Goal: Task Accomplishment & Management: Manage account settings

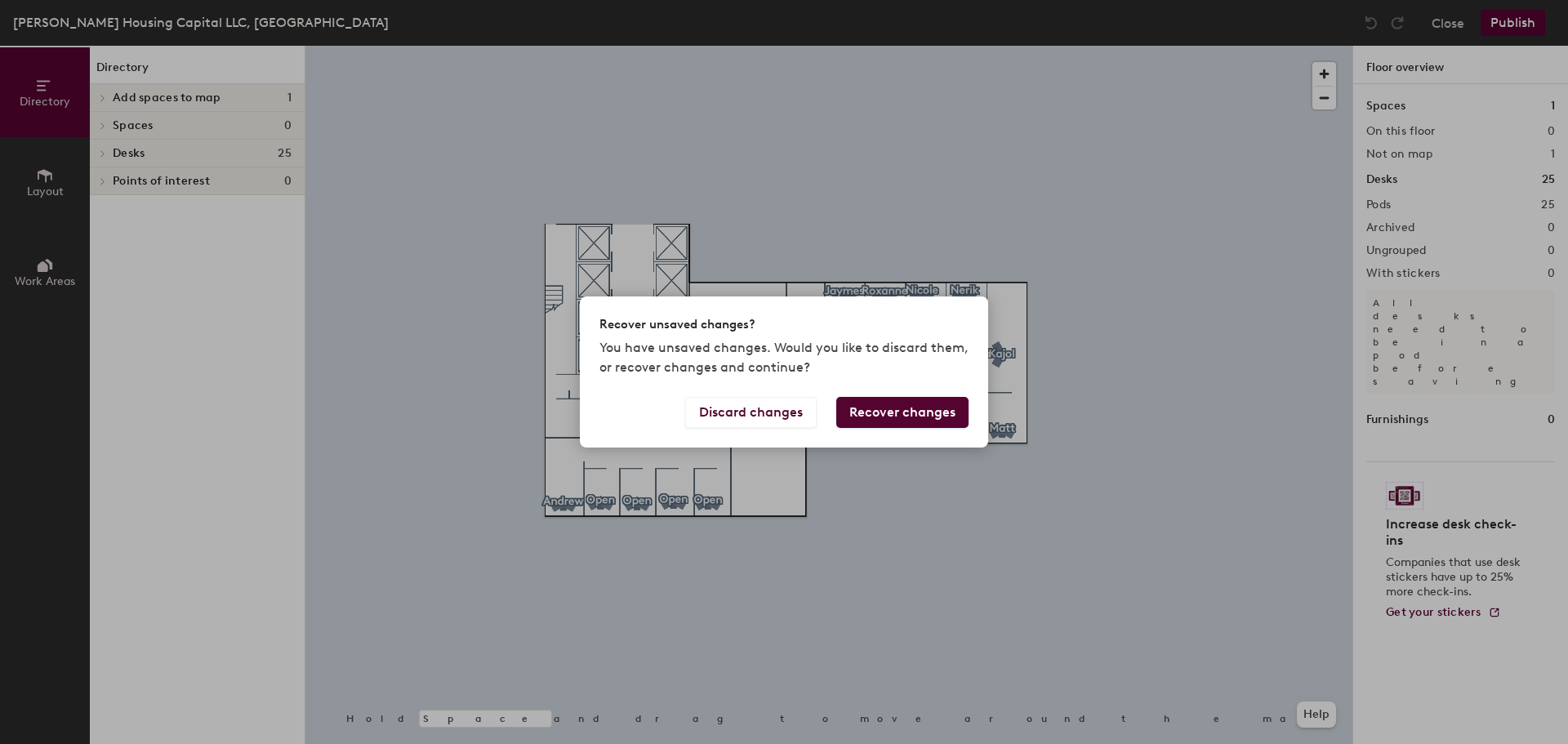
click at [900, 404] on button "Recover changes" at bounding box center [902, 412] width 132 height 31
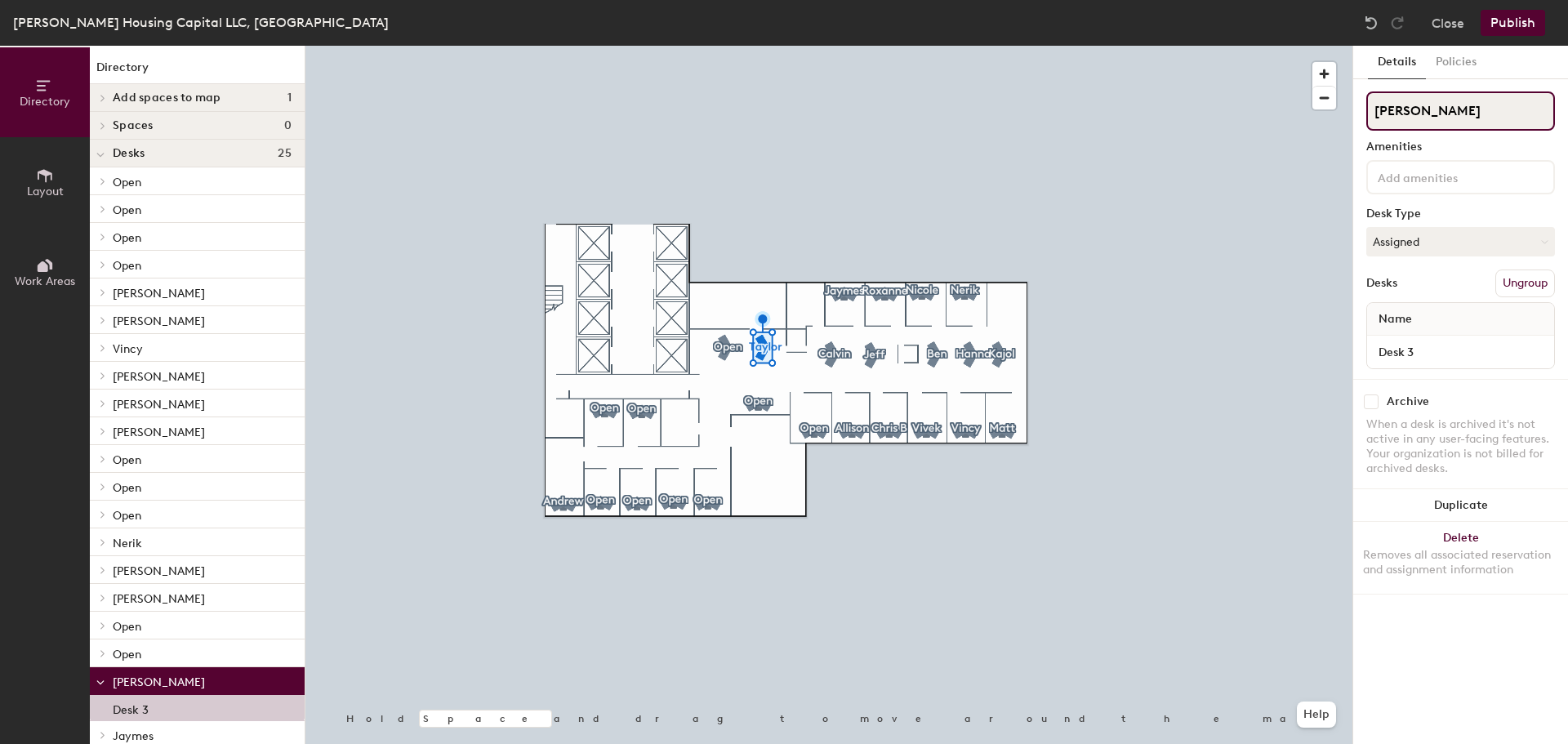
drag, startPoint x: 1427, startPoint y: 113, endPoint x: 1367, endPoint y: 107, distance: 60.3
click at [1367, 107] on input "[PERSON_NAME]" at bounding box center [1461, 111] width 189 height 39
type input "Zulekha"
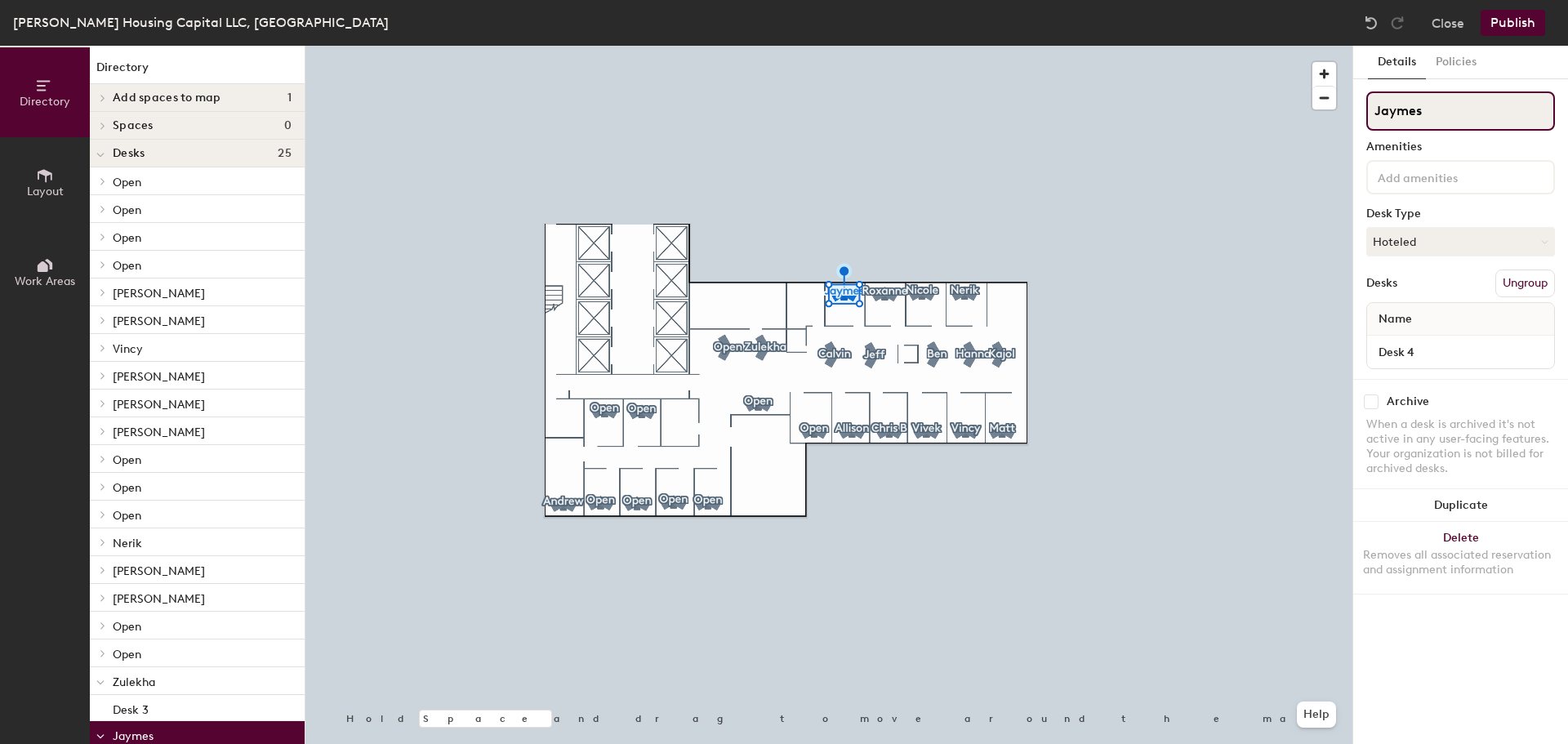
click at [1300, 113] on div "Directory Layout Work Areas Directory Add spaces to map 1 [PERSON_NAME] Housing…" at bounding box center [784, 395] width 1568 height 698
type input "[PERSON_NAME]"
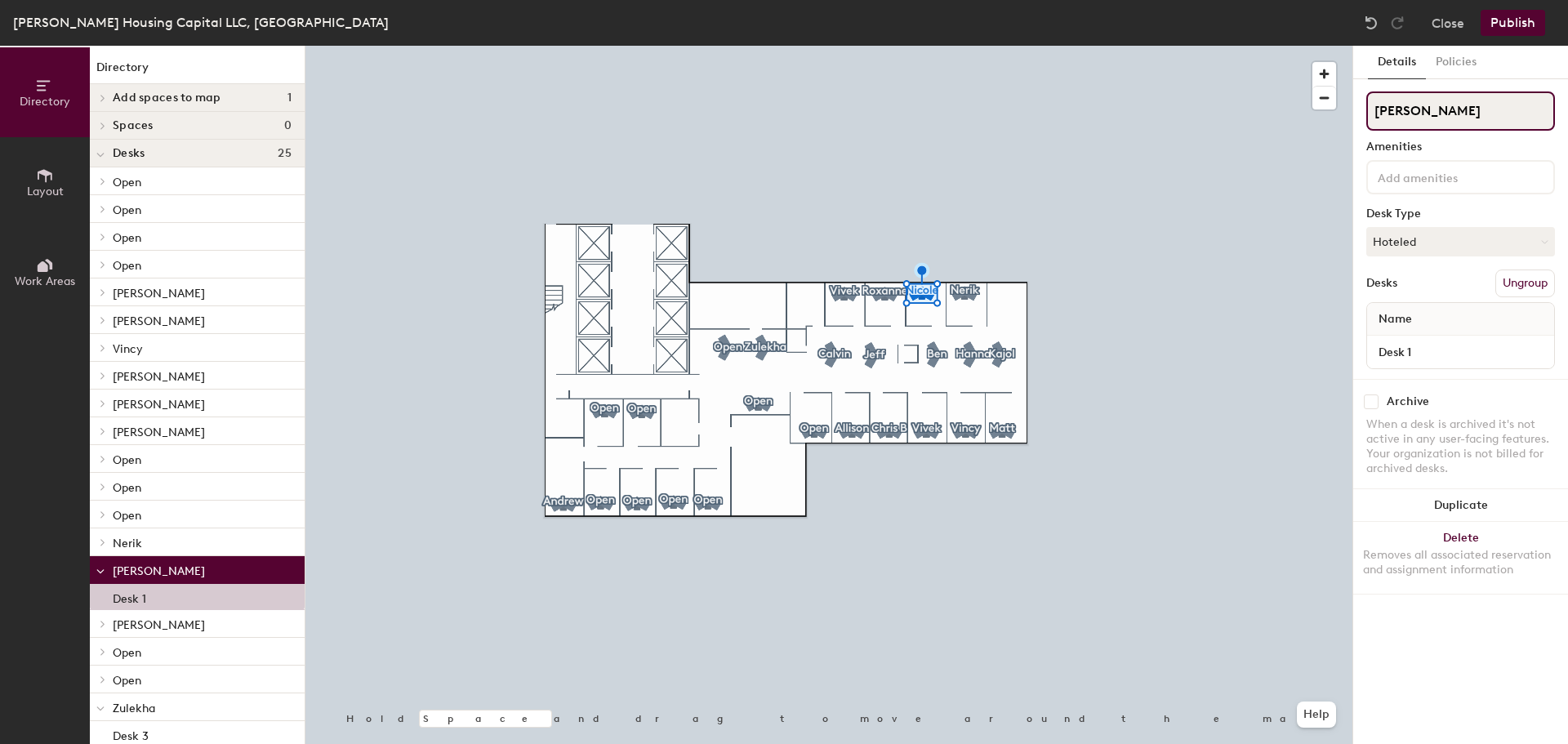
click at [1332, 118] on div "Directory Layout Work Areas Directory Add spaces to map 1 [PERSON_NAME] Housing…" at bounding box center [784, 395] width 1568 height 698
type input "Ben"
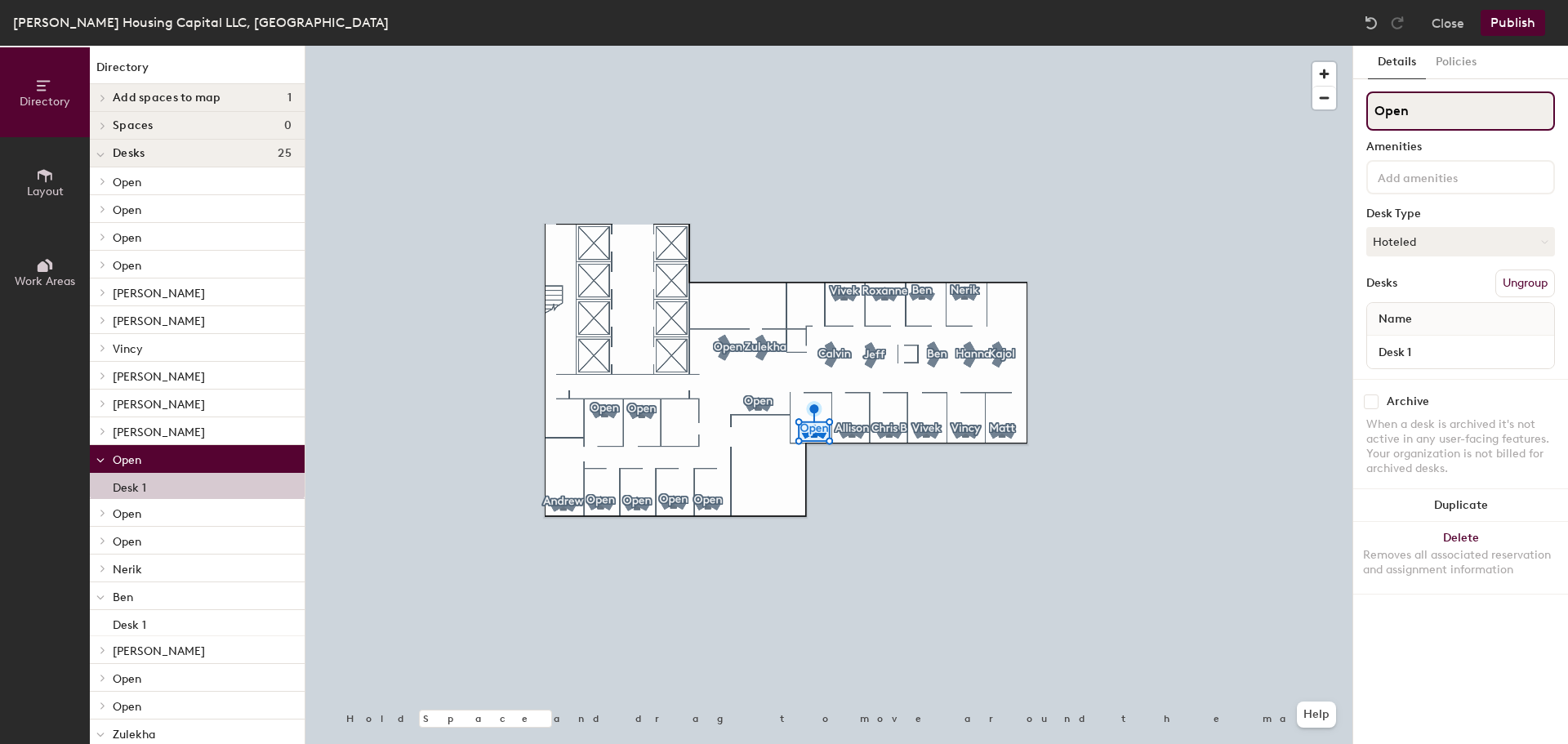
drag, startPoint x: 1447, startPoint y: 111, endPoint x: 1355, endPoint y: 113, distance: 92.0
click at [1355, 113] on div "Details Policies Open Amenities Desk Type Hoteled Desks Ungroup Name Desk 1 Arc…" at bounding box center [1461, 395] width 215 height 698
click at [1537, 241] on button "Hoteled" at bounding box center [1461, 242] width 189 height 29
click at [1397, 289] on div "Assigned" at bounding box center [1449, 293] width 164 height 24
click at [1343, 110] on div "Directory Layout Work Areas Directory Add spaces to map 1 [PERSON_NAME] Housing…" at bounding box center [784, 395] width 1568 height 698
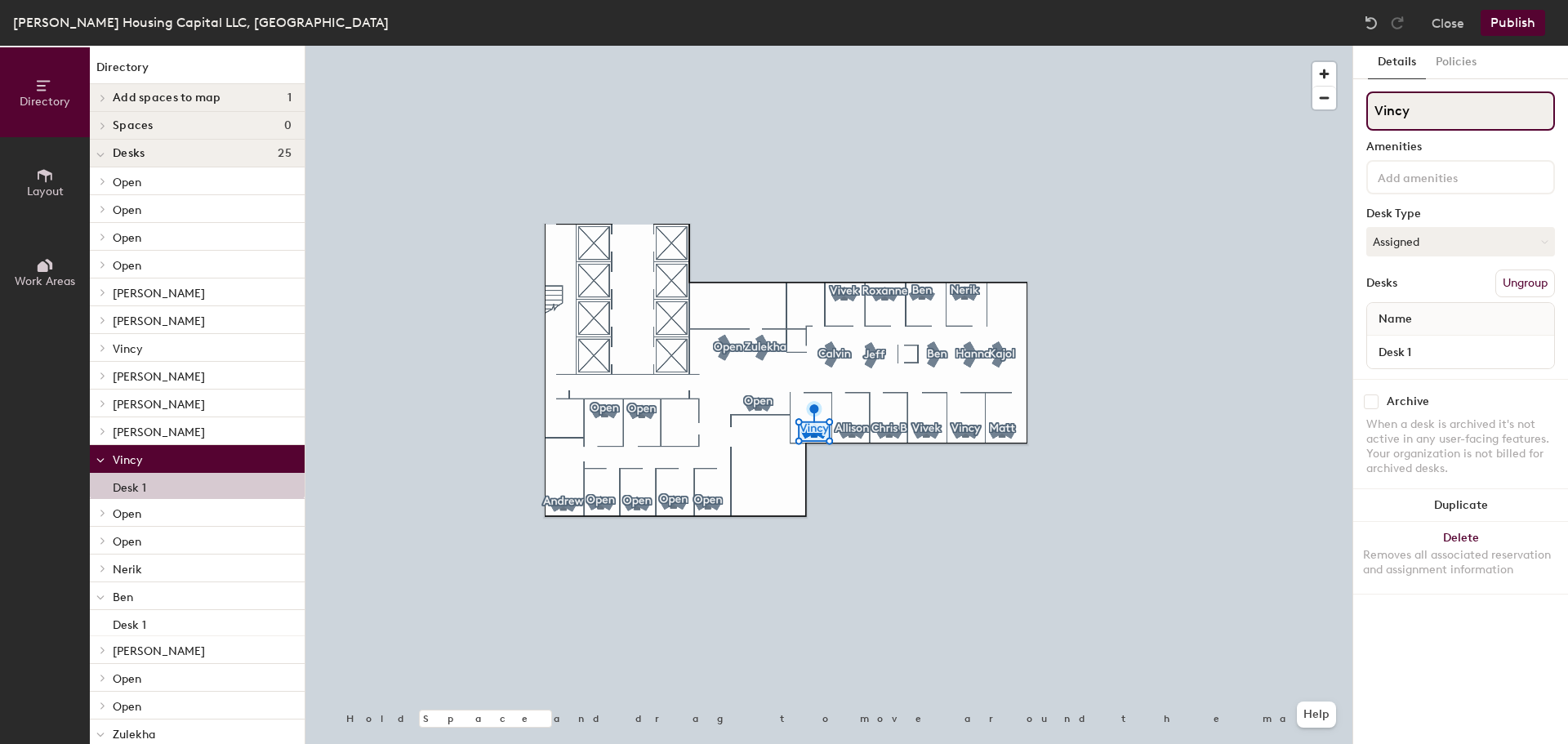
type input "Vincy"
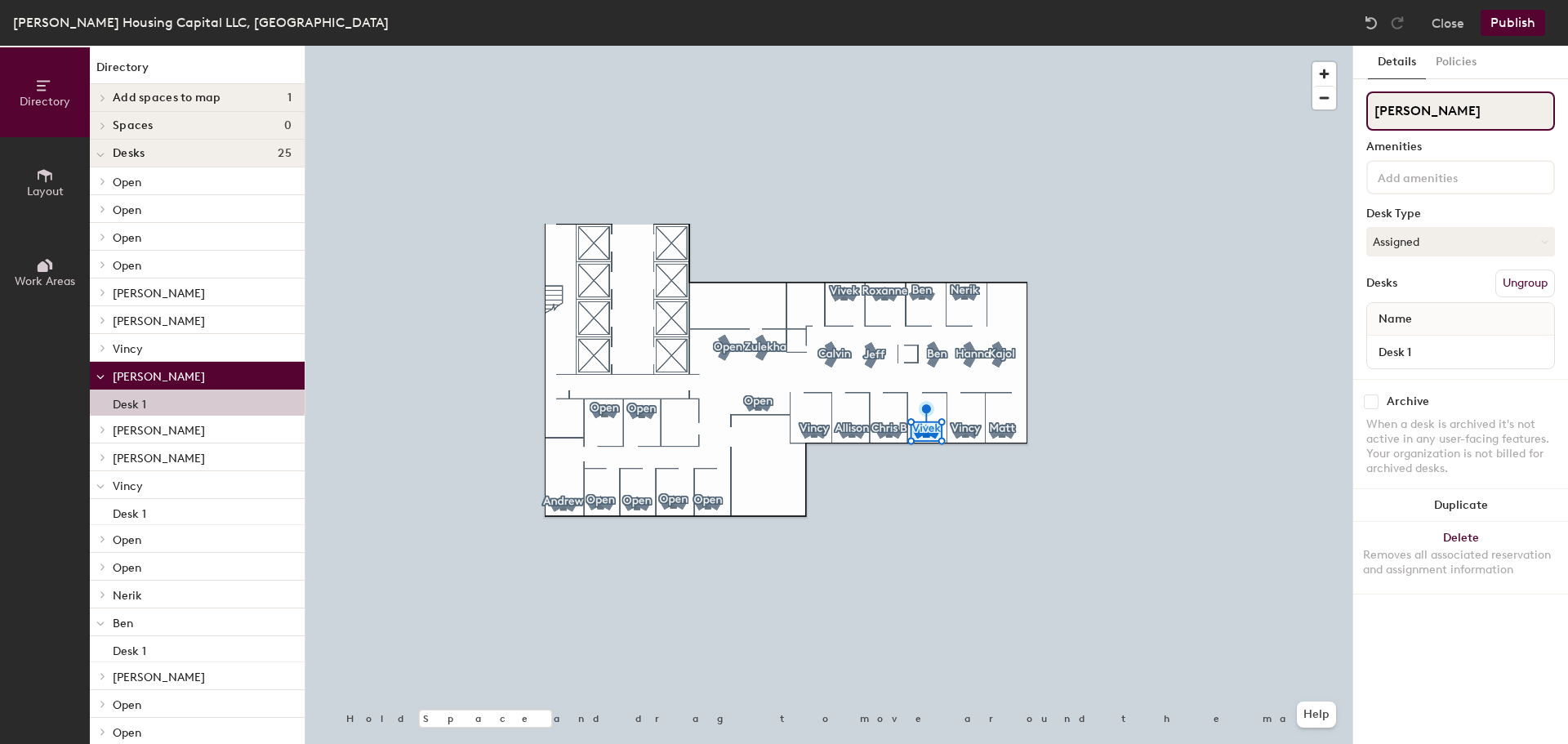
click at [1347, 111] on div "Directory Layout Work Areas Directory Add spaces to map 1 [PERSON_NAME] Housing…" at bounding box center [784, 395] width 1568 height 698
type input "Jaymes"
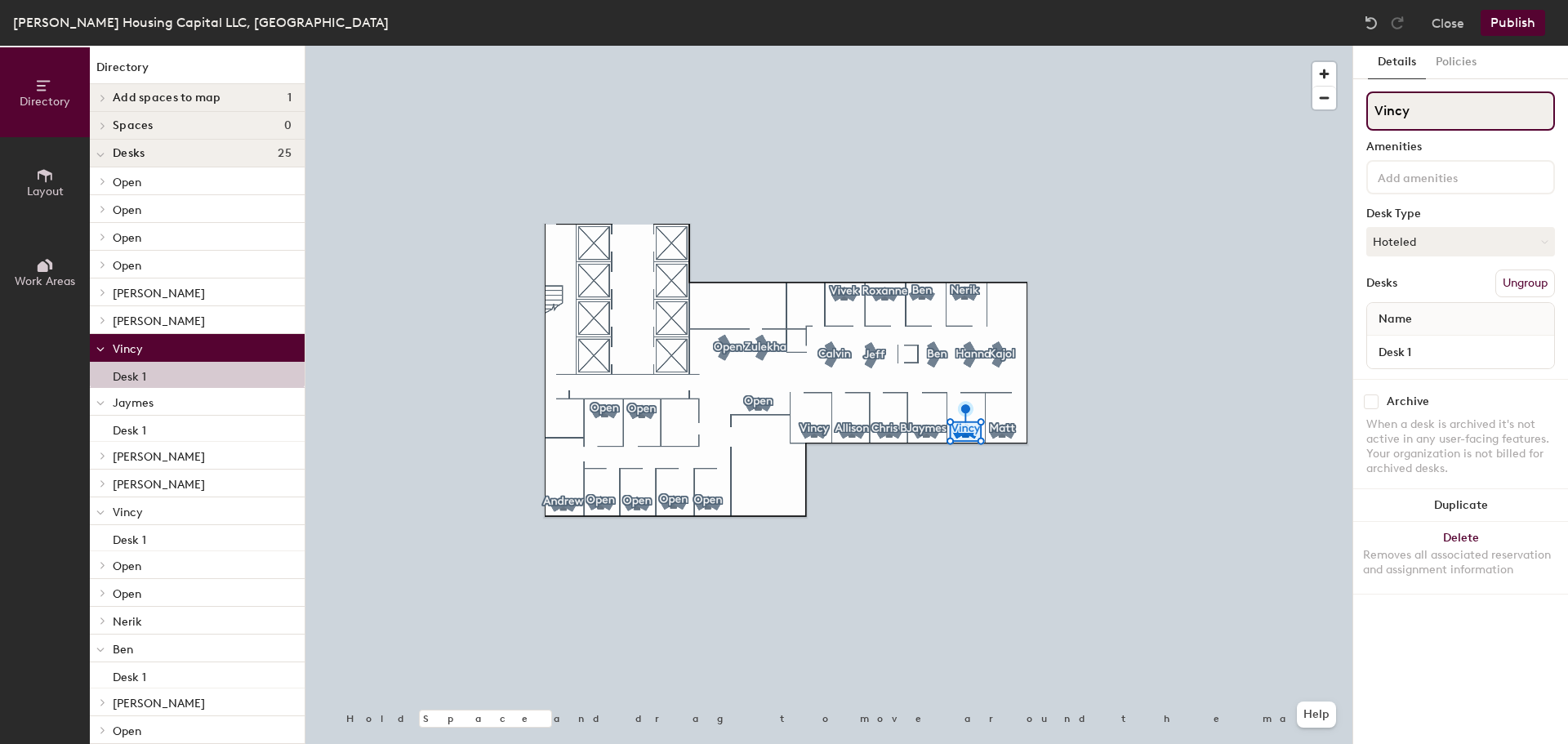
click at [1321, 111] on div "Directory Layout Work Areas Directory Add spaces to map 1 [PERSON_NAME] Housing…" at bounding box center [784, 395] width 1568 height 698
type input "[PERSON_NAME]"
click at [1545, 240] on icon at bounding box center [1543, 242] width 7 height 7
click at [1418, 288] on div "Assigned" at bounding box center [1449, 293] width 164 height 24
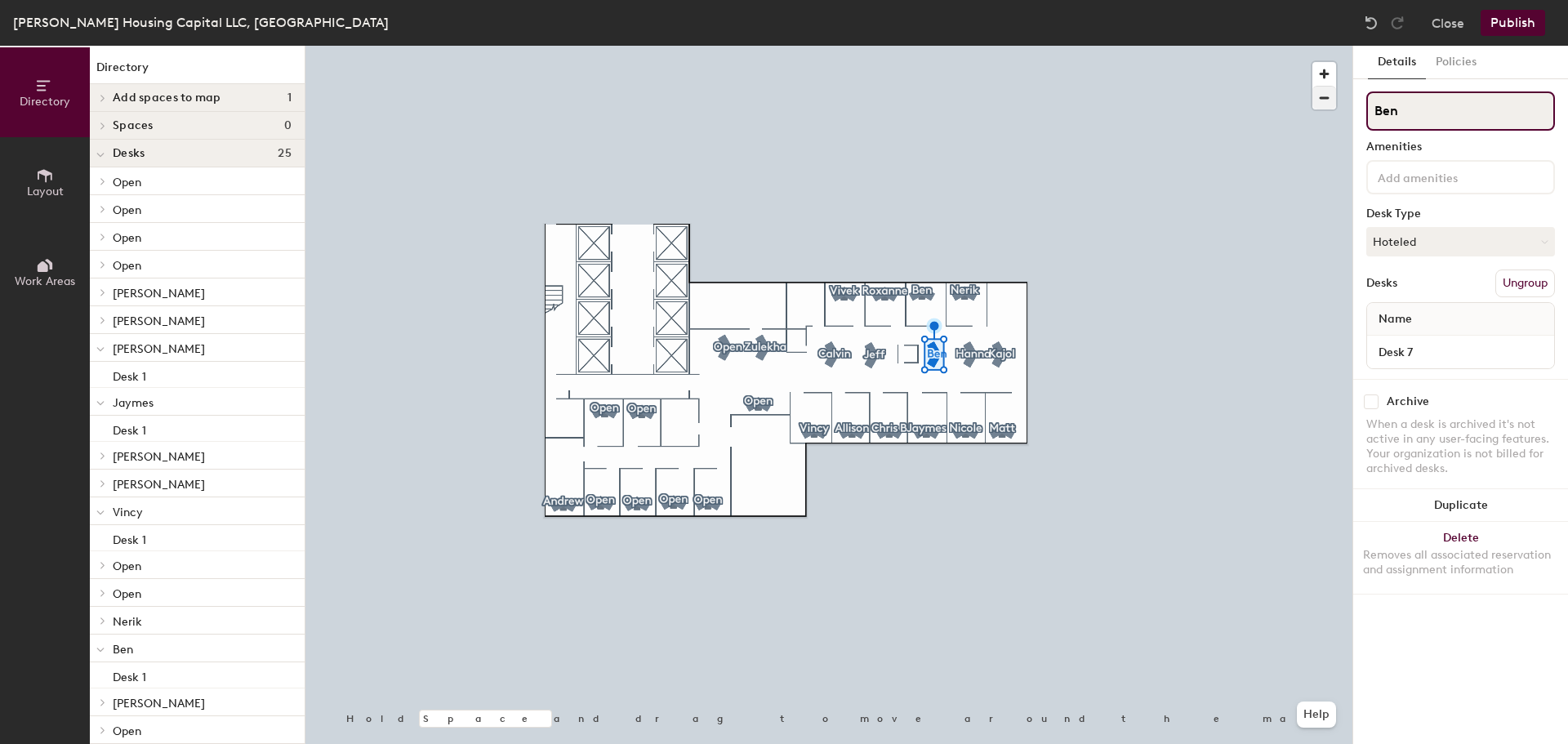
drag, startPoint x: 1412, startPoint y: 108, endPoint x: 1327, endPoint y: 107, distance: 85.0
click at [1327, 107] on div "Directory Layout Work Areas Directory Add spaces to map 1 [PERSON_NAME] Housing…" at bounding box center [784, 395] width 1568 height 698
type input "[PERSON_NAME]"
click at [1540, 241] on icon at bounding box center [1543, 242] width 7 height 7
click at [1414, 284] on div "Assigned" at bounding box center [1449, 293] width 164 height 24
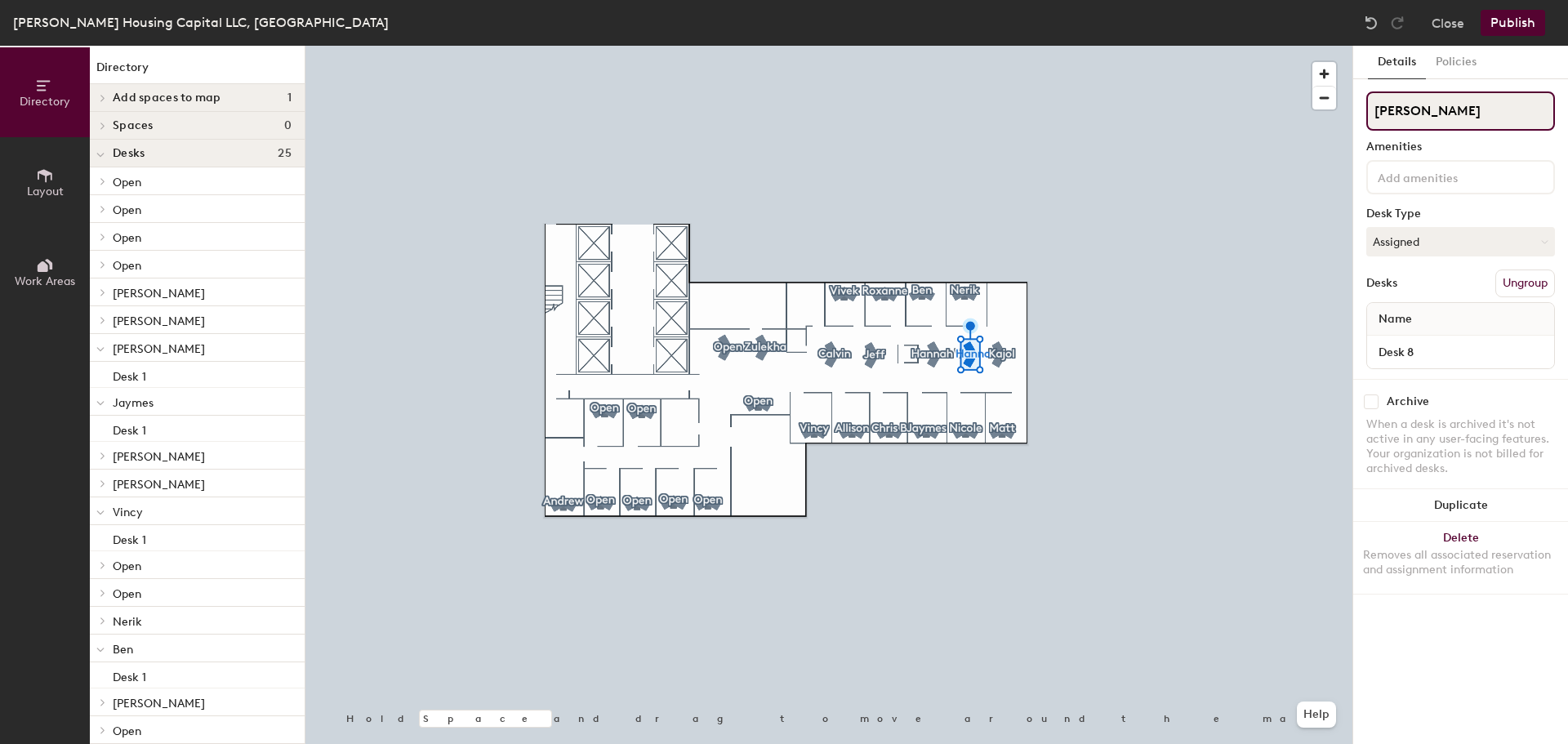
click at [1329, 112] on div "Directory Layout Work Areas Directory Add spaces to map 1 [PERSON_NAME] Housing…" at bounding box center [784, 395] width 1568 height 698
type input "[PERSON_NAME]"
click at [1345, 107] on div "Directory Layout Work Areas Directory Add spaces to map 1 [PERSON_NAME] Housing…" at bounding box center [784, 395] width 1568 height 698
type input "[PERSON_NAME]"
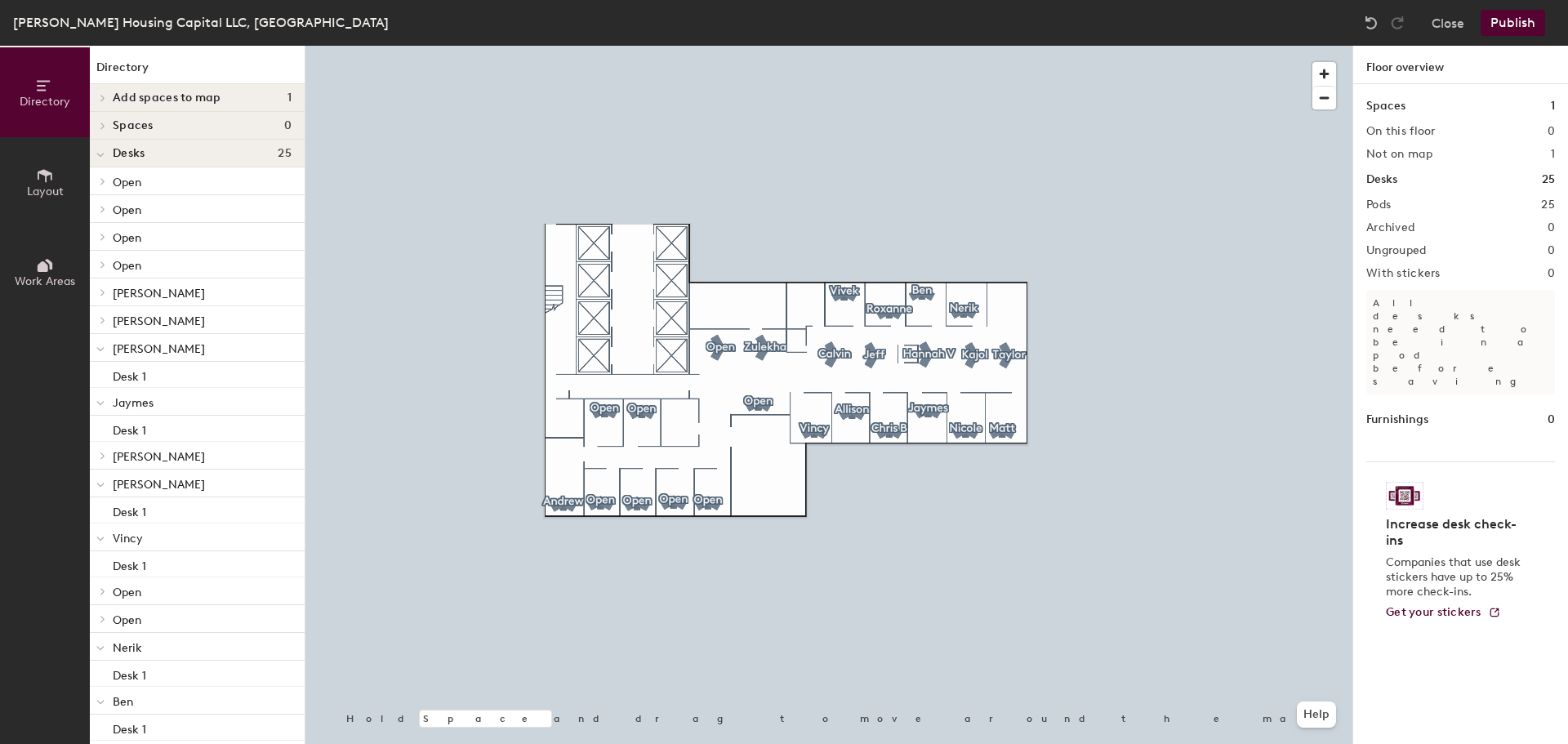
click at [1513, 22] on button "Publish" at bounding box center [1513, 23] width 65 height 26
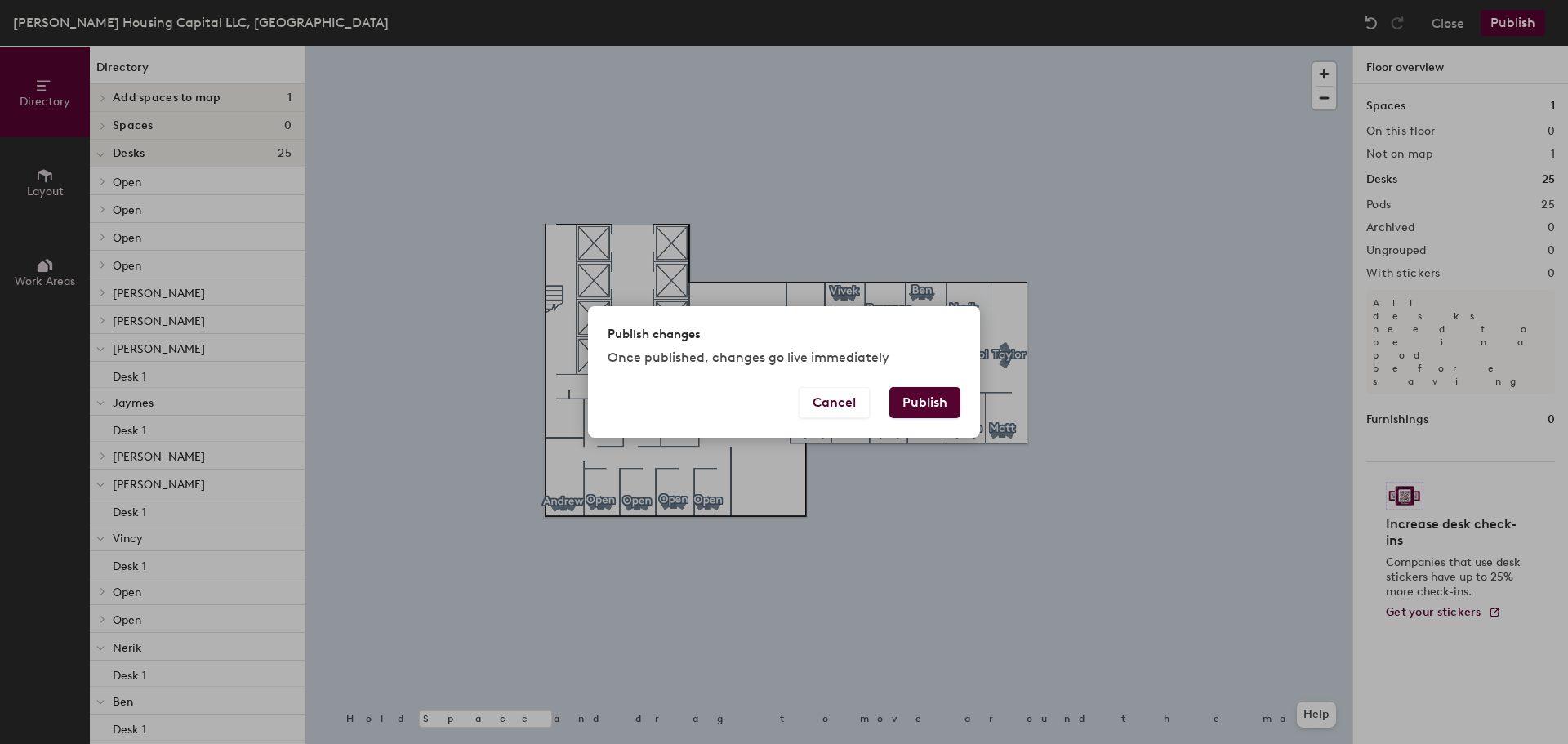
click at [917, 399] on button "Publish" at bounding box center [925, 403] width 71 height 31
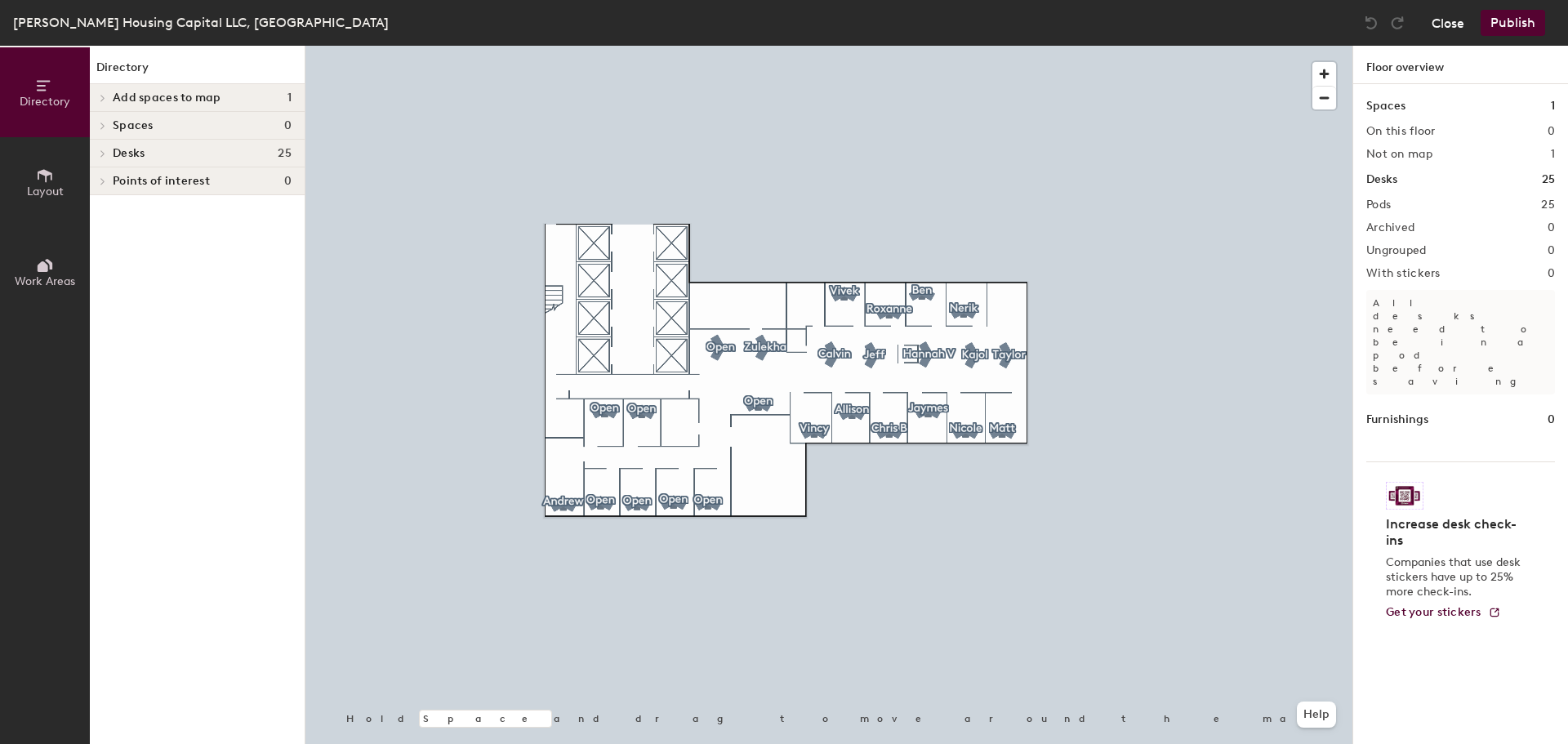
click at [1459, 23] on button "Close" at bounding box center [1449, 23] width 33 height 26
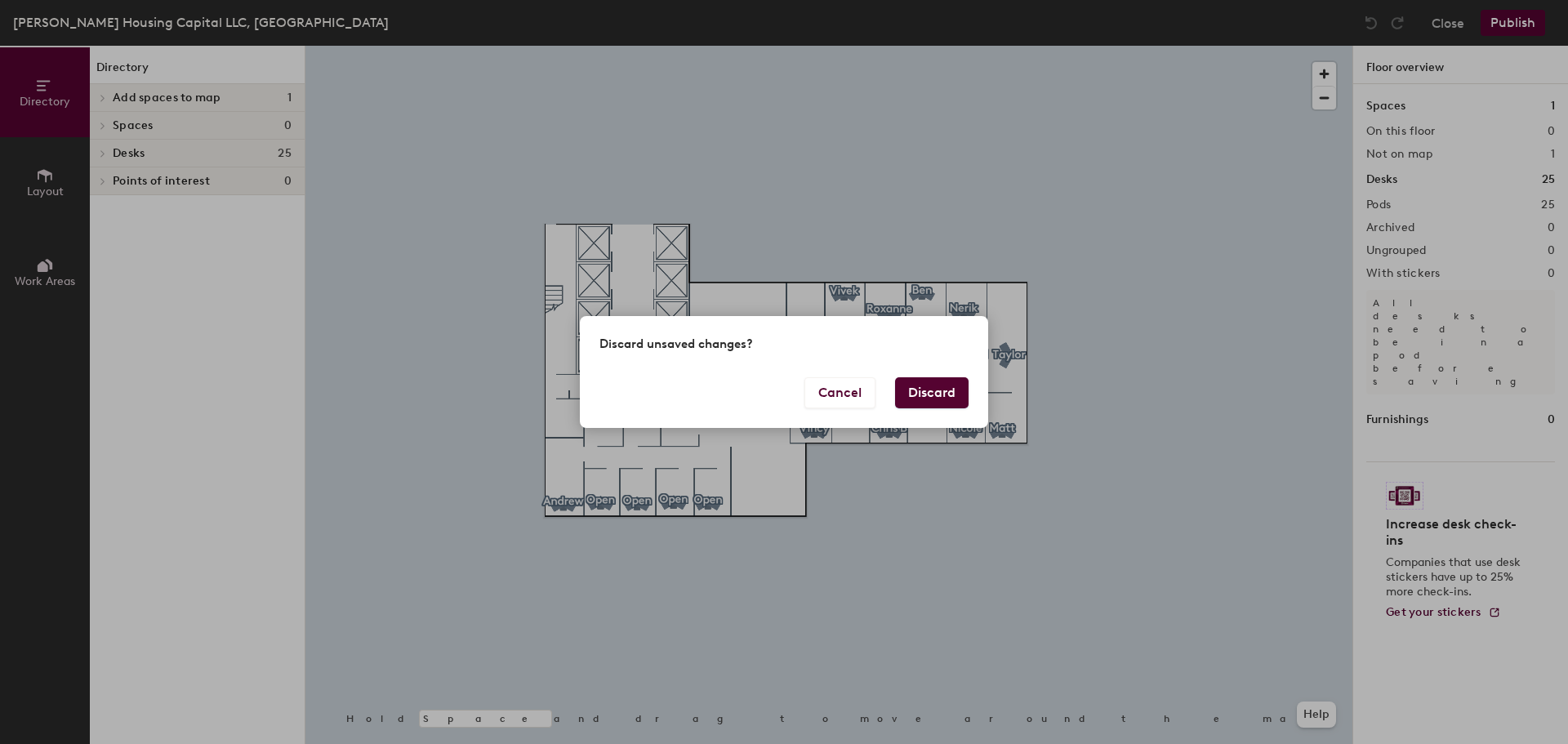
click at [929, 388] on button "Discard" at bounding box center [932, 393] width 74 height 31
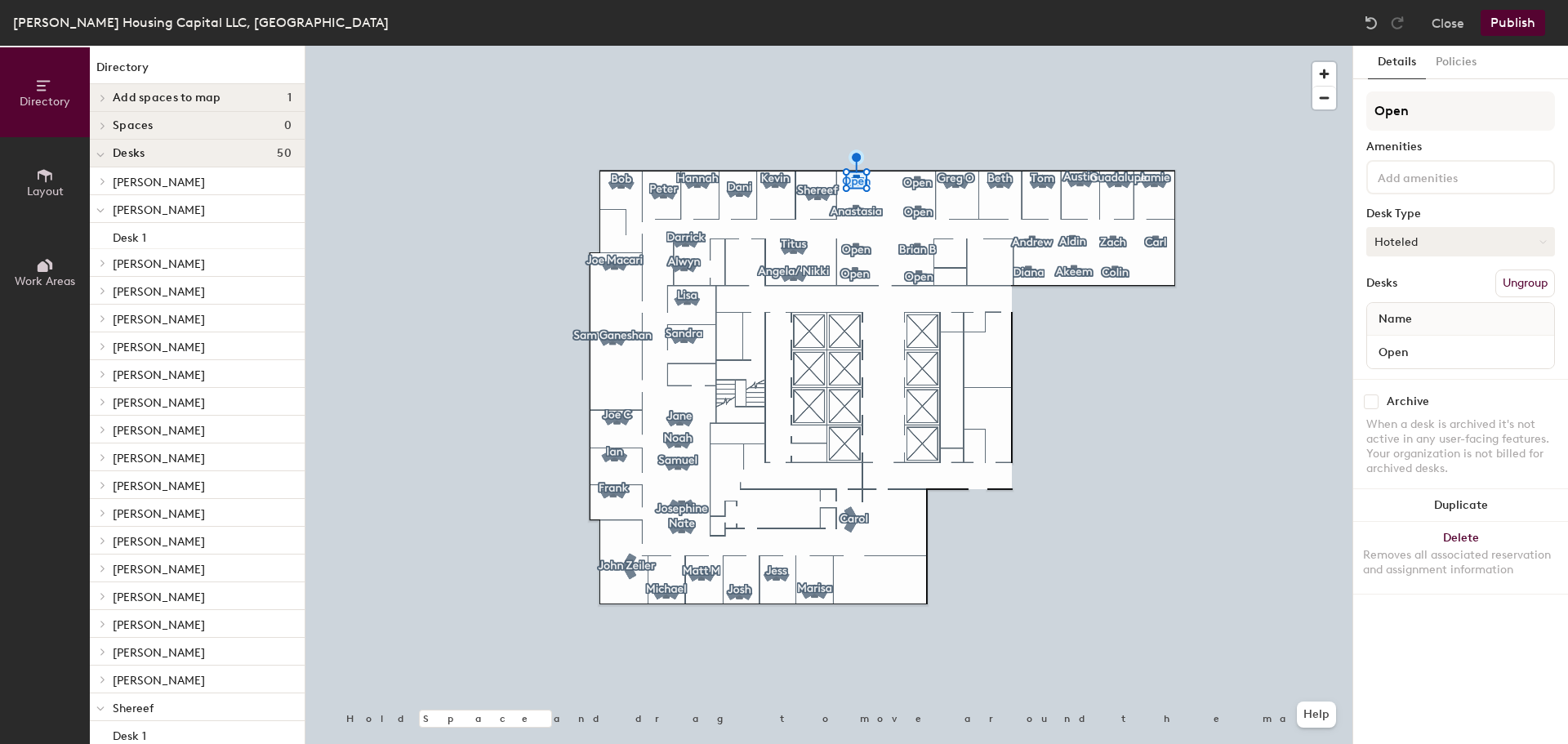
click at [1545, 238] on icon at bounding box center [1543, 242] width 7 height 7
click at [1432, 293] on div "Assigned" at bounding box center [1449, 293] width 164 height 24
drag, startPoint x: 1423, startPoint y: 116, endPoint x: 1356, endPoint y: 121, distance: 67.2
click at [1356, 121] on div "Details Policies Open Amenities Desk Type Assigned Desks Ungroup Name Open Arch…" at bounding box center [1461, 395] width 215 height 698
type input "Darrick"
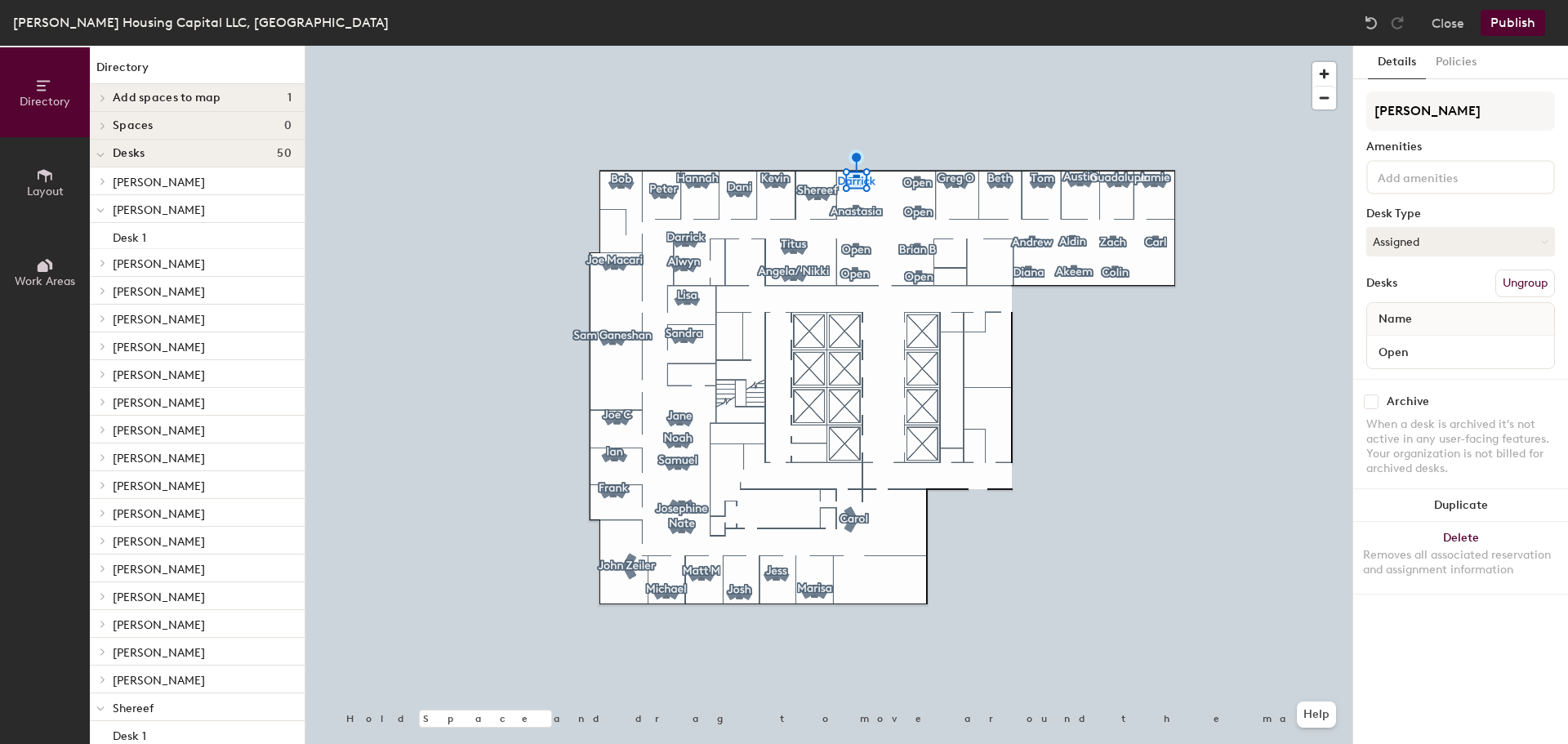
click at [910, 46] on div at bounding box center [829, 46] width 1047 height 0
click at [1539, 233] on button "Hoteled" at bounding box center [1461, 242] width 189 height 29
click at [1416, 284] on div "Assigned" at bounding box center [1449, 293] width 164 height 24
drag, startPoint x: 1430, startPoint y: 109, endPoint x: 1353, endPoint y: 106, distance: 77.1
click at [1353, 106] on div "Details Policies Open Amenities Desk Type Assigned Desks Ungroup Name Open Arch…" at bounding box center [1461, 395] width 215 height 698
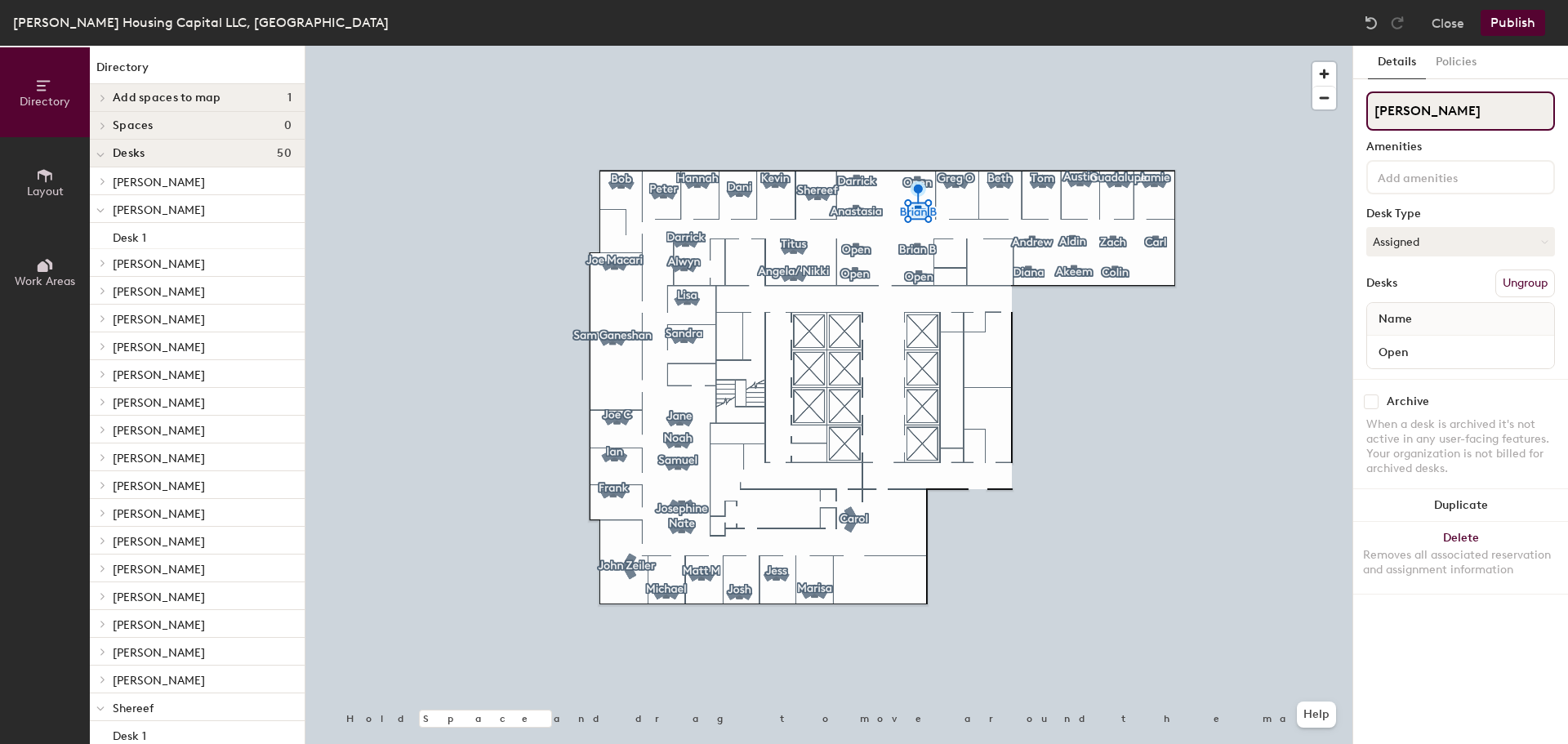
type input "Brian B"
click at [1540, 238] on icon at bounding box center [1543, 242] width 7 height 7
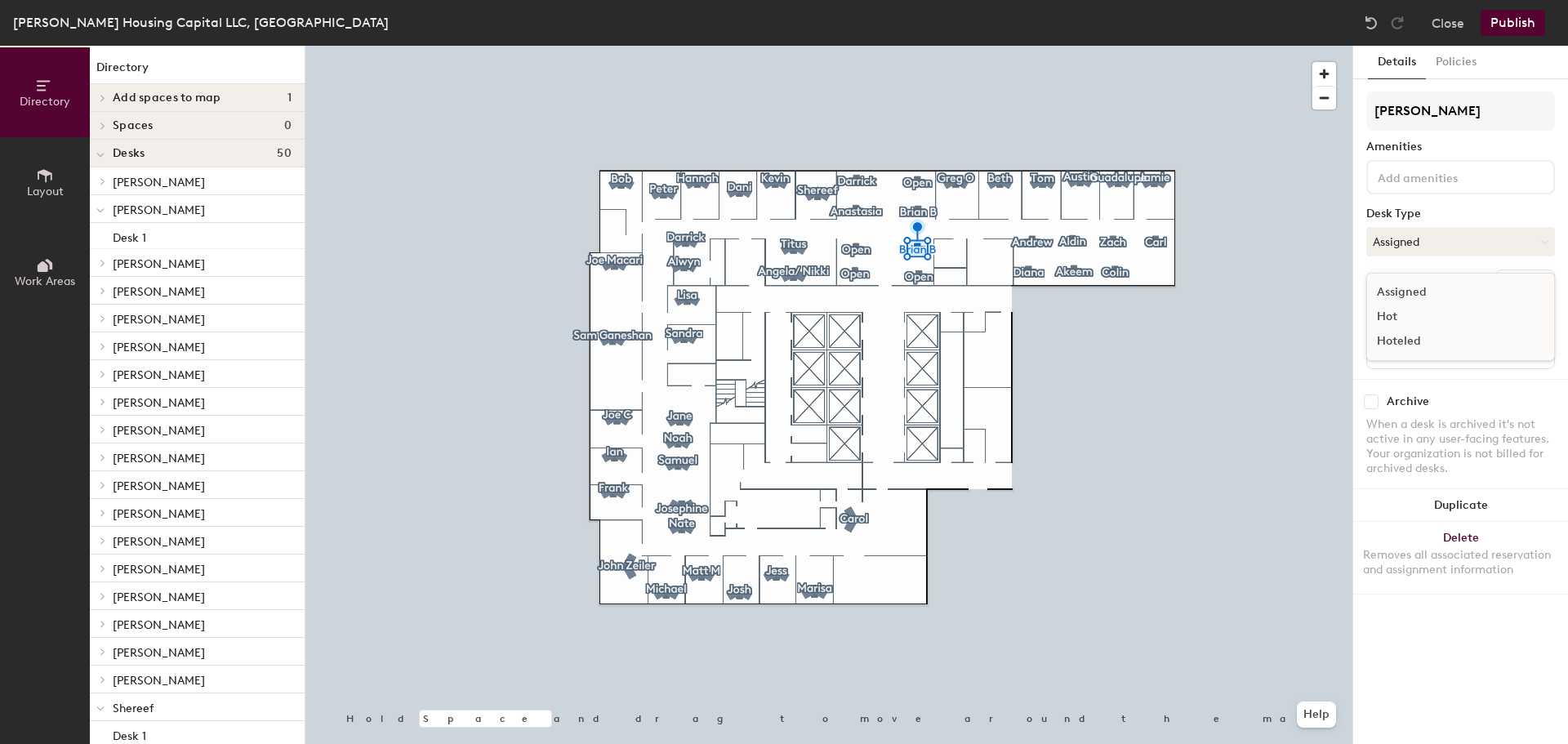
click at [1391, 339] on div "Hoteled" at bounding box center [1449, 341] width 164 height 24
click at [1349, 110] on div "Directory Layout Work Areas Directory Add spaces to map 1 Hudson Housing Capita…" at bounding box center [784, 395] width 1568 height 698
type input "Open"
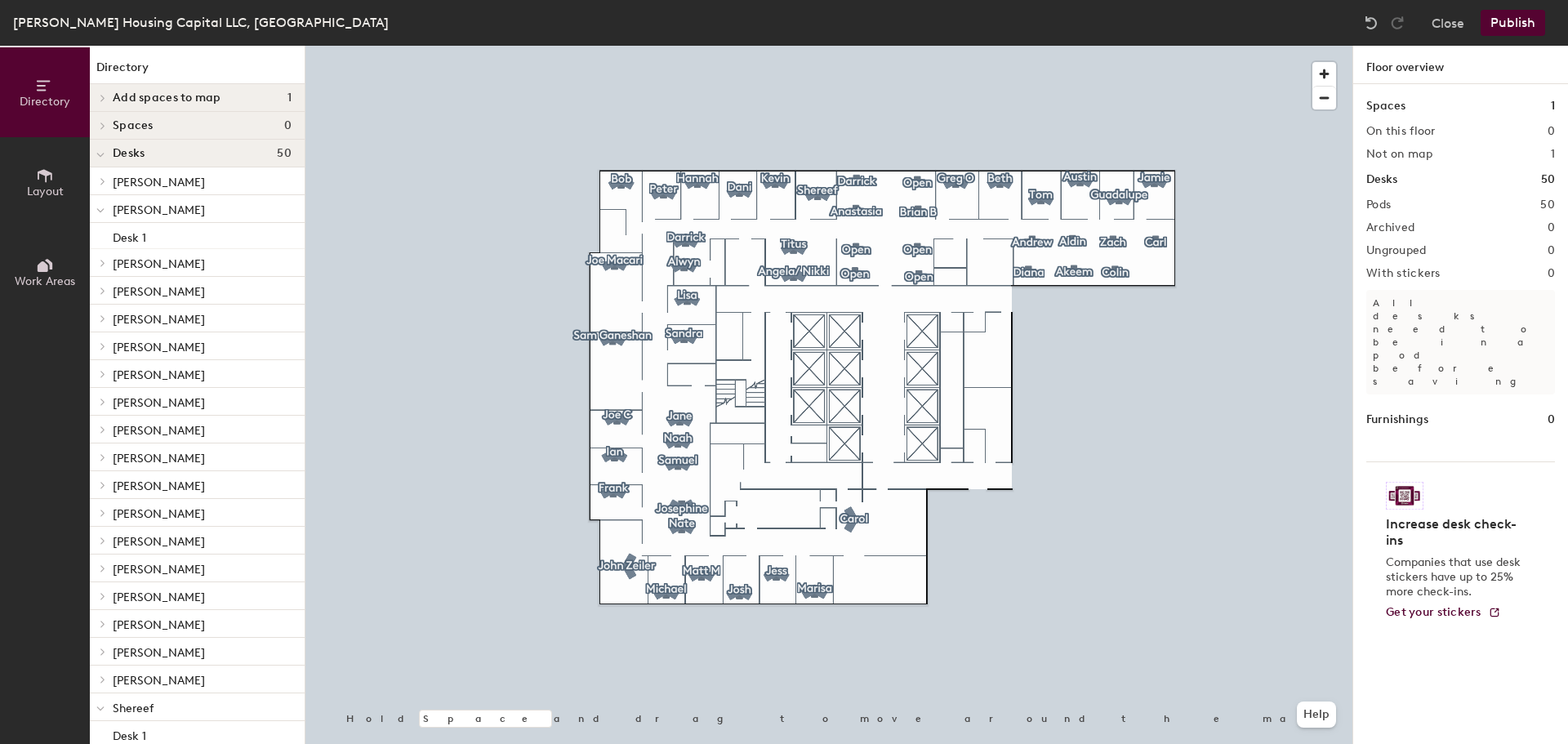
click at [1506, 21] on button "Publish" at bounding box center [1513, 23] width 65 height 26
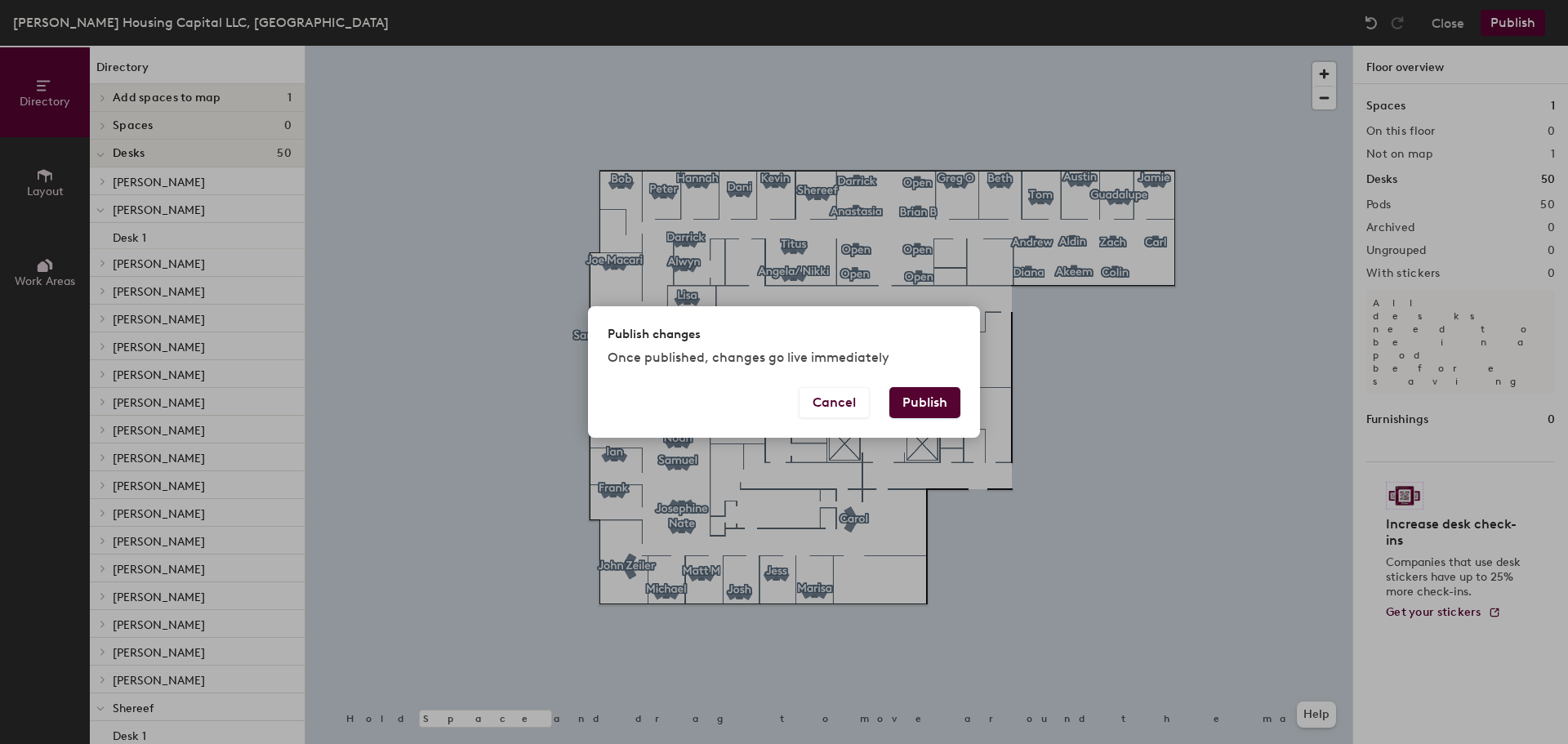
click at [923, 397] on button "Publish" at bounding box center [925, 403] width 71 height 31
